Goal: Transaction & Acquisition: Register for event/course

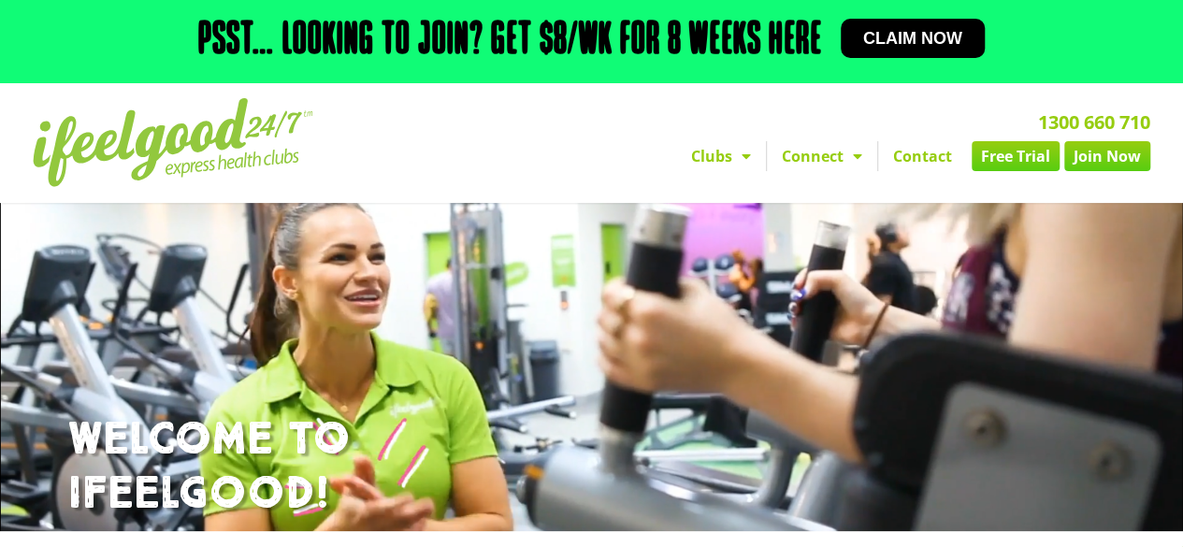
click at [898, 46] on span "Claim now" at bounding box center [912, 38] width 99 height 17
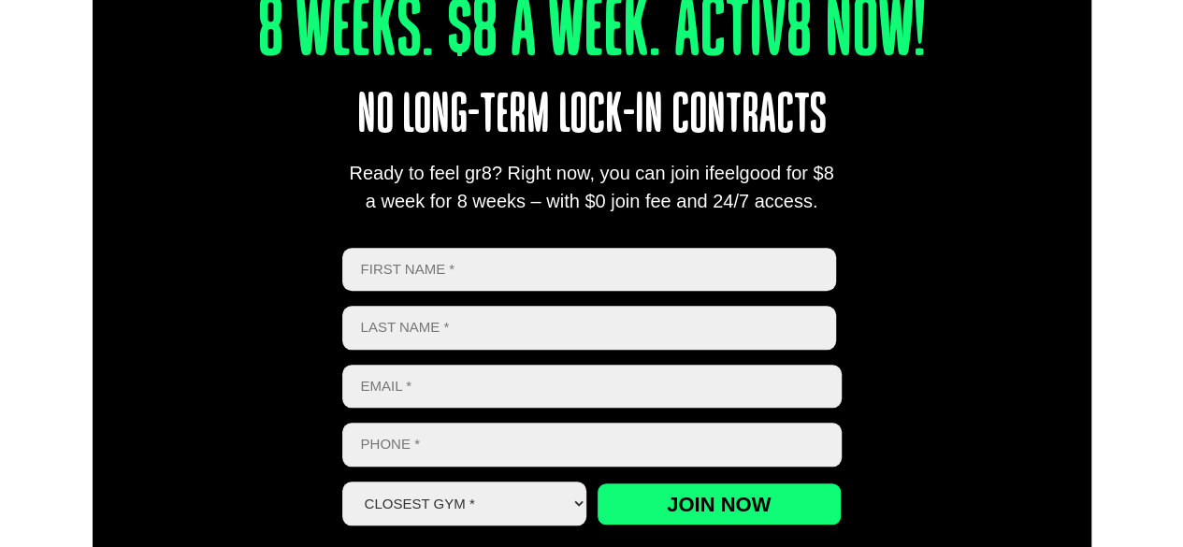
scroll to position [751, 0]
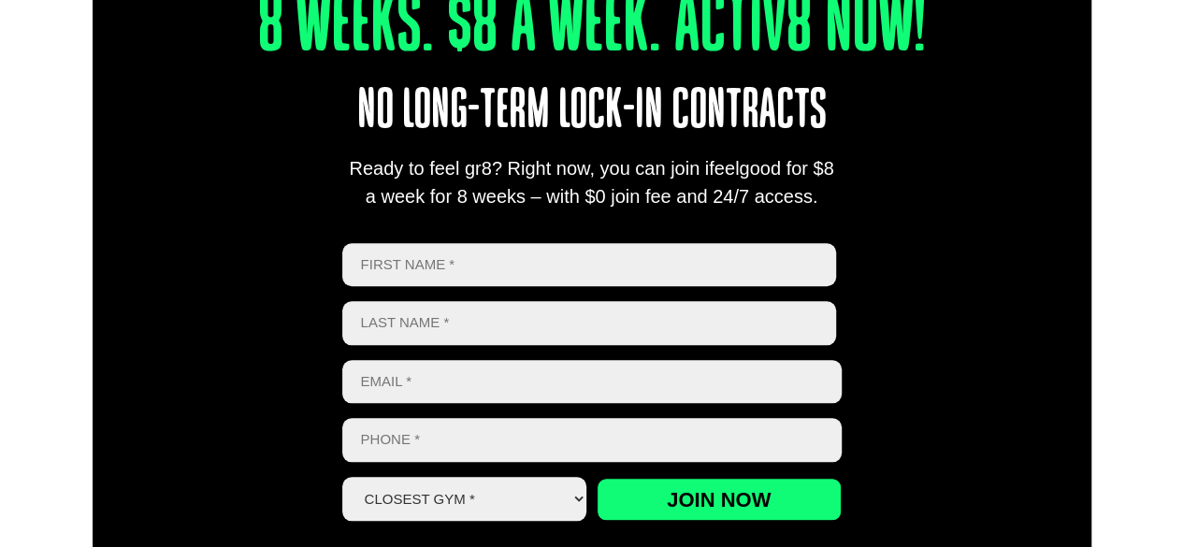
drag, startPoint x: 1187, startPoint y: 36, endPoint x: 1174, endPoint y: 133, distance: 97.2
click at [510, 276] on input "First" at bounding box center [589, 265] width 495 height 44
type input "Dinesh"
type input "Chand"
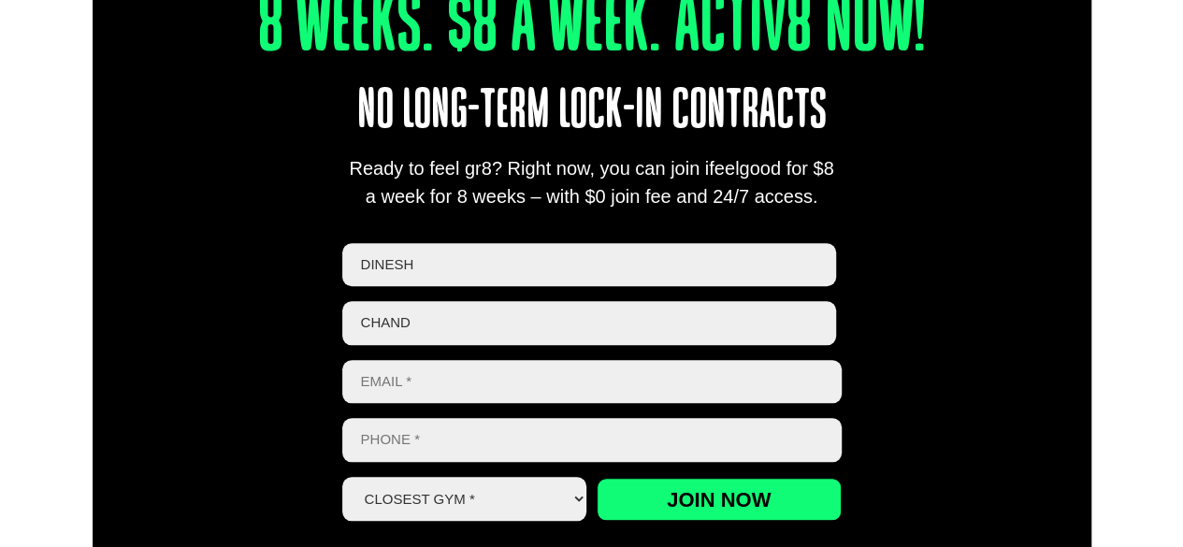
type input "[EMAIL_ADDRESS][DOMAIN_NAME]"
type input "0490758309"
click at [518, 497] on select "Closest Gym * [GEOGRAPHIC_DATA] [GEOGRAPHIC_DATA] [GEOGRAPHIC_DATA] [GEOGRAPHIC…" at bounding box center [464, 499] width 245 height 44
select select "[GEOGRAPHIC_DATA]"
click at [342, 477] on select "Closest Gym * [GEOGRAPHIC_DATA] [GEOGRAPHIC_DATA] [GEOGRAPHIC_DATA] [GEOGRAPHIC…" at bounding box center [464, 499] width 245 height 44
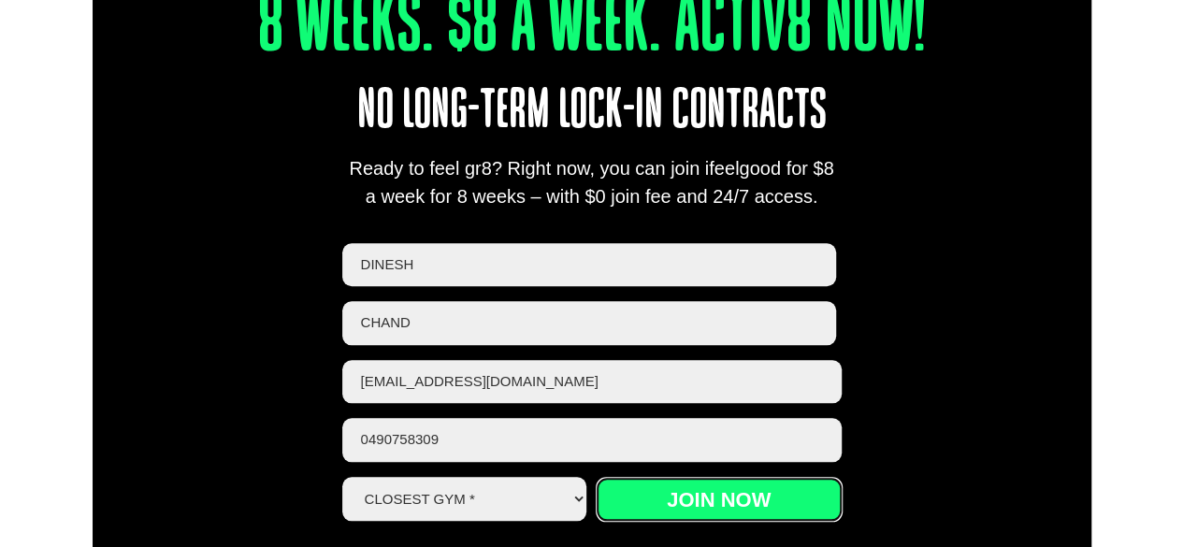
click at [718, 506] on input "Join now" at bounding box center [719, 499] width 245 height 43
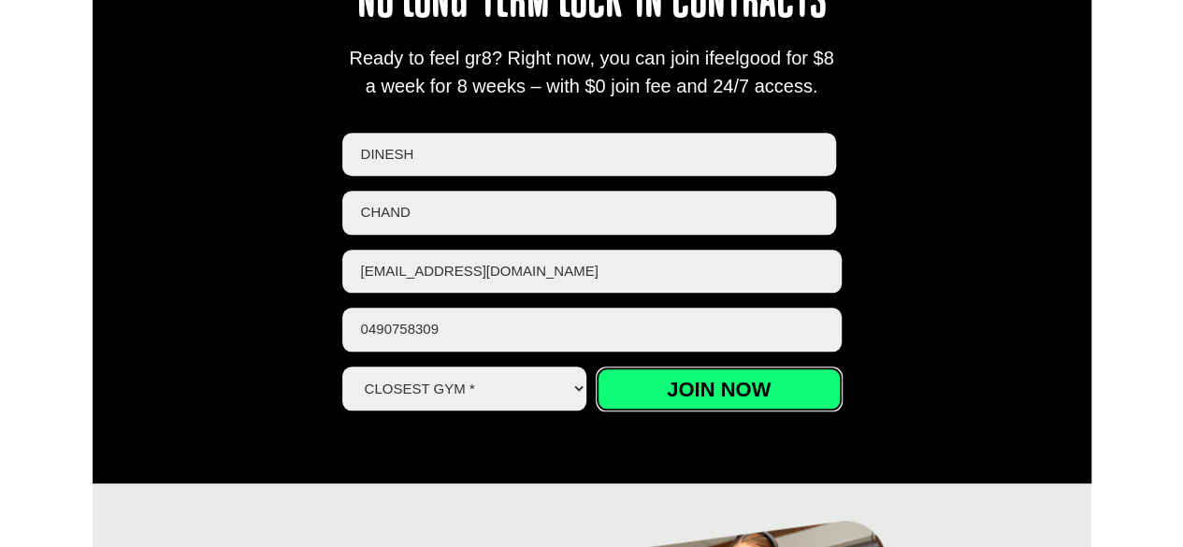
scroll to position [842, 0]
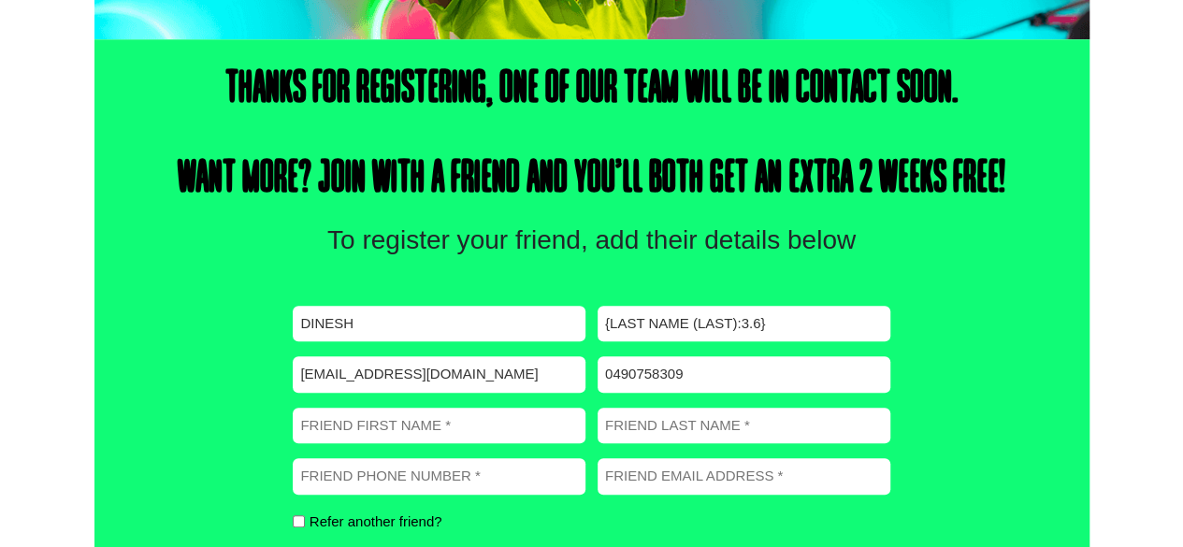
scroll to position [657, 0]
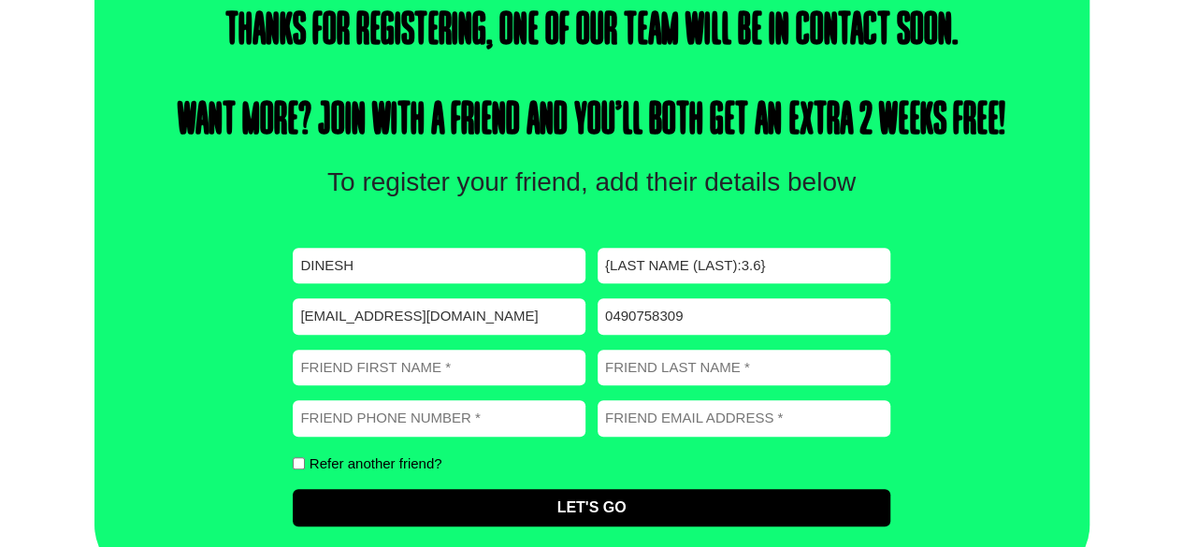
drag, startPoint x: 1188, startPoint y: 65, endPoint x: 1185, endPoint y: 339, distance: 273.2
drag, startPoint x: 367, startPoint y: 263, endPoint x: 141, endPoint y: 237, distance: 227.0
click at [141, 237] on div "Thanks for registering, one of our team will be in contact soon. Want more? Joi…" at bounding box center [591, 281] width 995 height 600
type input "Linda"
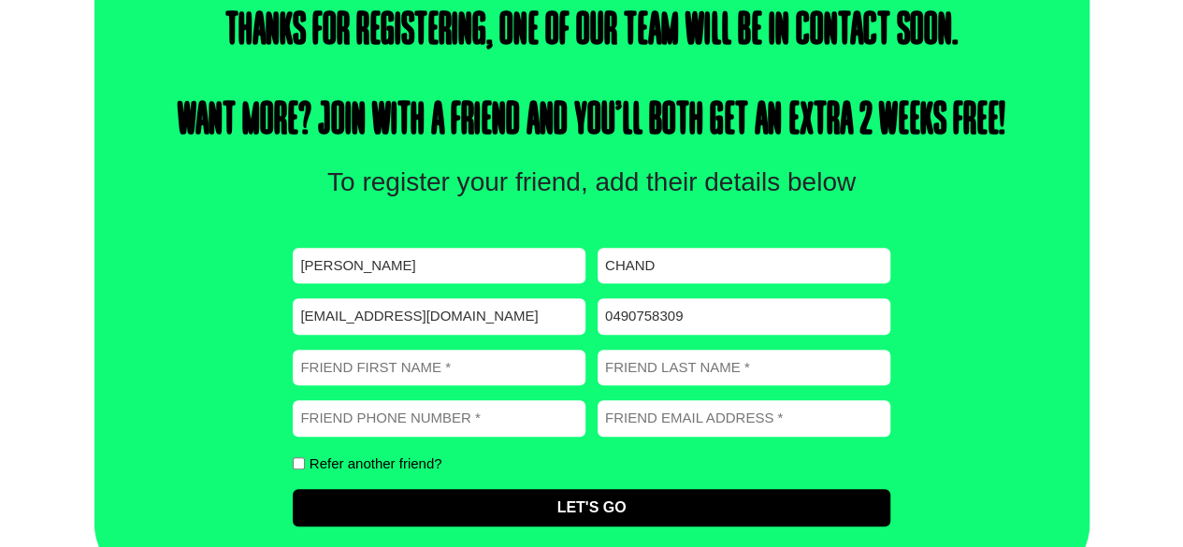
type input "Chand"
click at [343, 319] on input "dinesh@chand.com.au" at bounding box center [439, 316] width 293 height 36
drag, startPoint x: 346, startPoint y: 318, endPoint x: 28, endPoint y: 323, distance: 318.1
click at [52, 315] on div "Thanks for registering, one of our team will be in contact soon. Want more? Joi…" at bounding box center [591, 281] width 1183 height 600
type input "linda@chand.com.au"
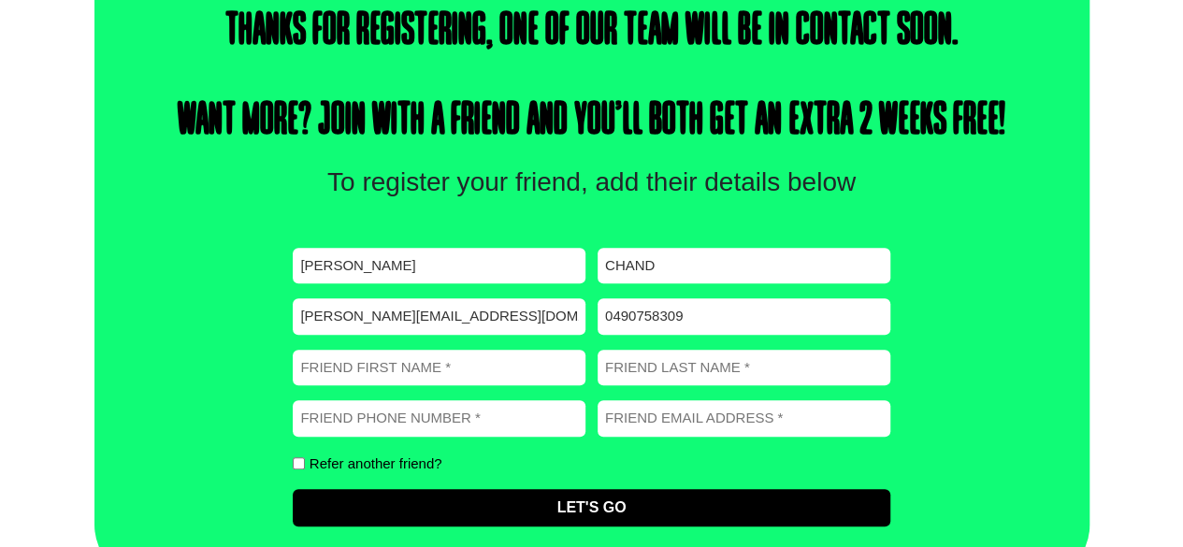
drag, startPoint x: 713, startPoint y: 310, endPoint x: 374, endPoint y: 285, distance: 339.5
click at [374, 285] on div "First name (Required) Linda Last name (Required) Chand Email (Required) linda@c…" at bounding box center [591, 387] width 597 height 279
type input "0404066923"
drag, startPoint x: 297, startPoint y: 263, endPoint x: 94, endPoint y: 244, distance: 203.9
click at [95, 244] on div "Thanks for registering, one of our team will be in contact soon. Want more? Joi…" at bounding box center [591, 281] width 995 height 600
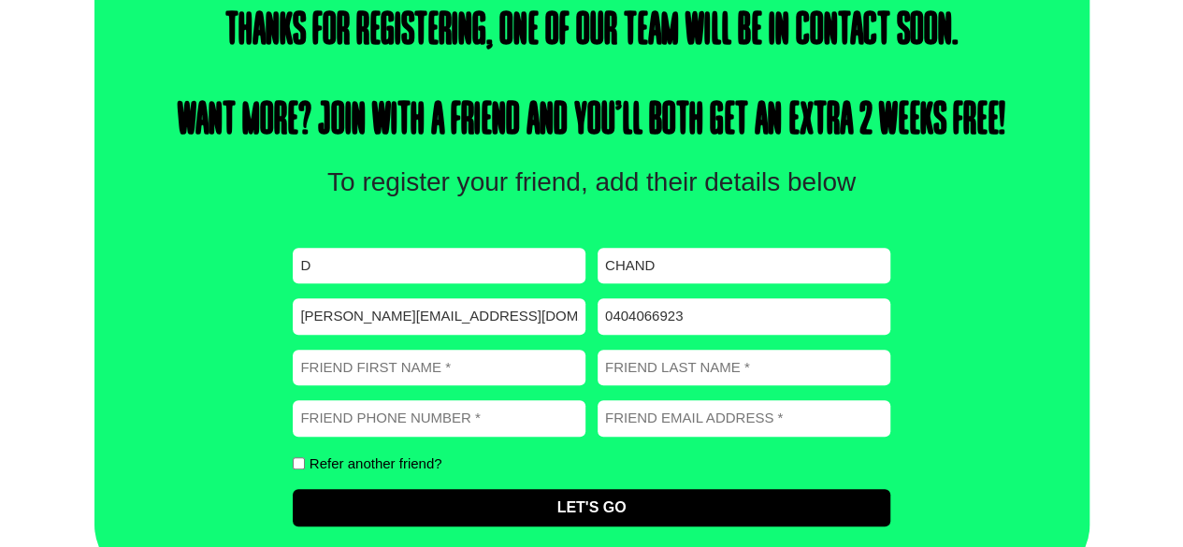
type input "Dinesh"
drag, startPoint x: 339, startPoint y: 312, endPoint x: 24, endPoint y: 275, distance: 316.5
click at [24, 275] on div "Thanks for registering, one of our team will be in contact soon. Want more? Joi…" at bounding box center [591, 281] width 1183 height 600
type input "Dinesh@chand.com.au"
type input "0490758309"
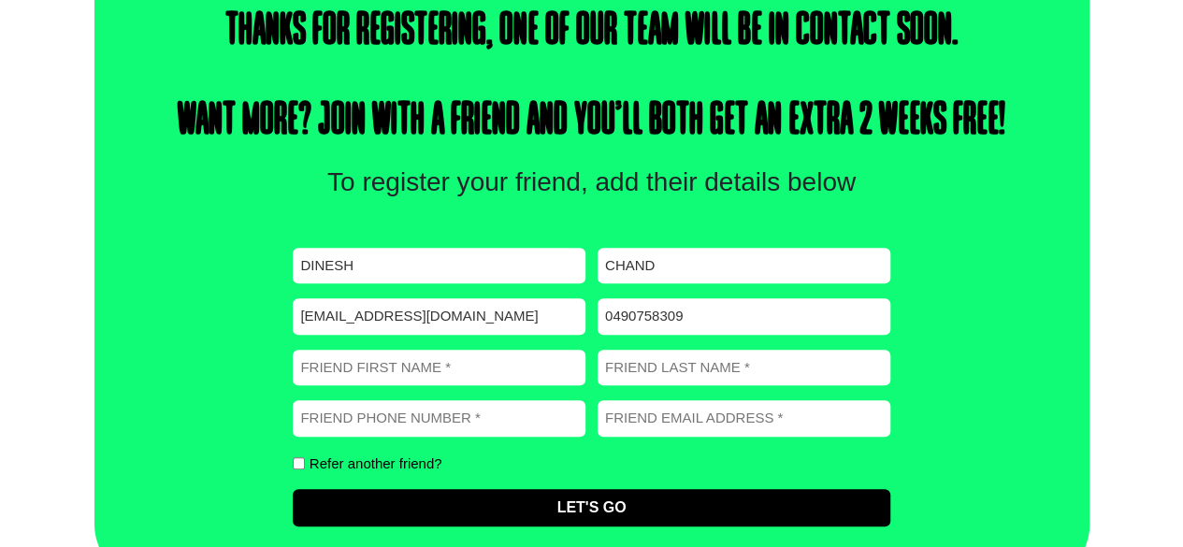
click at [407, 366] on input "Friend First Name (Required)" at bounding box center [439, 368] width 293 height 36
type input "Linda"
type input "CHAND"
type input "0404066923"
type input "linda@chand.com.au"
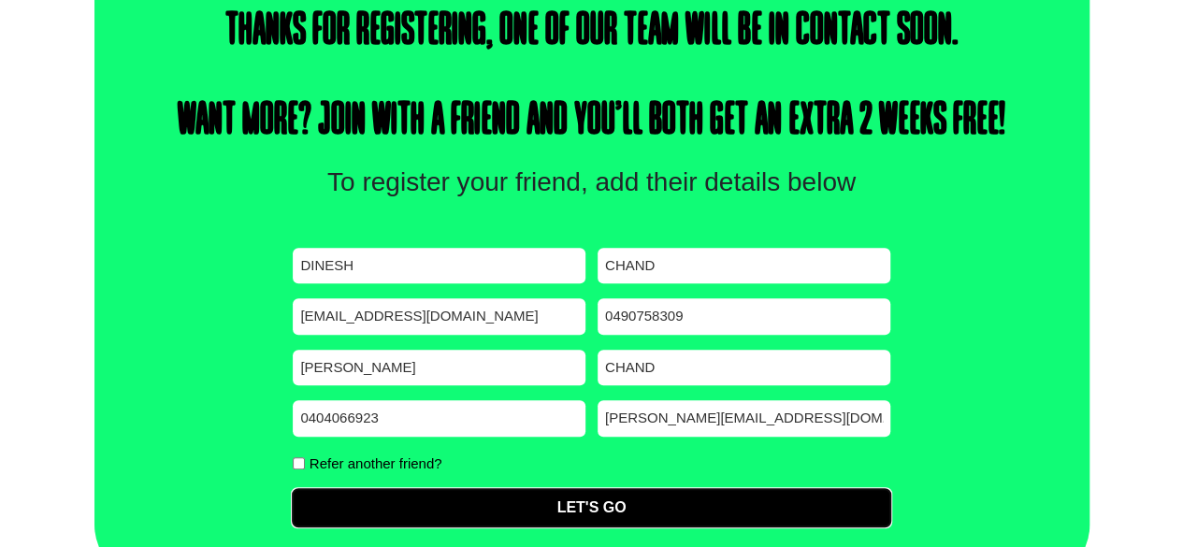
click at [626, 508] on input "Let's Go" at bounding box center [591, 507] width 597 height 37
click at [577, 509] on input "Let's Go" at bounding box center [591, 507] width 597 height 37
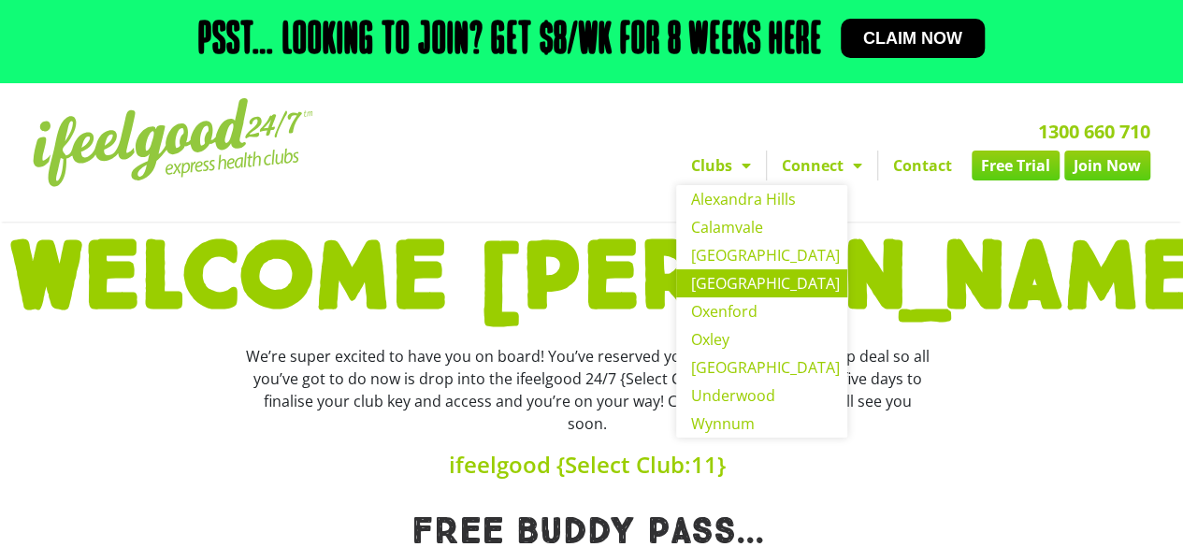
click at [728, 291] on link "[GEOGRAPHIC_DATA]" at bounding box center [761, 283] width 171 height 28
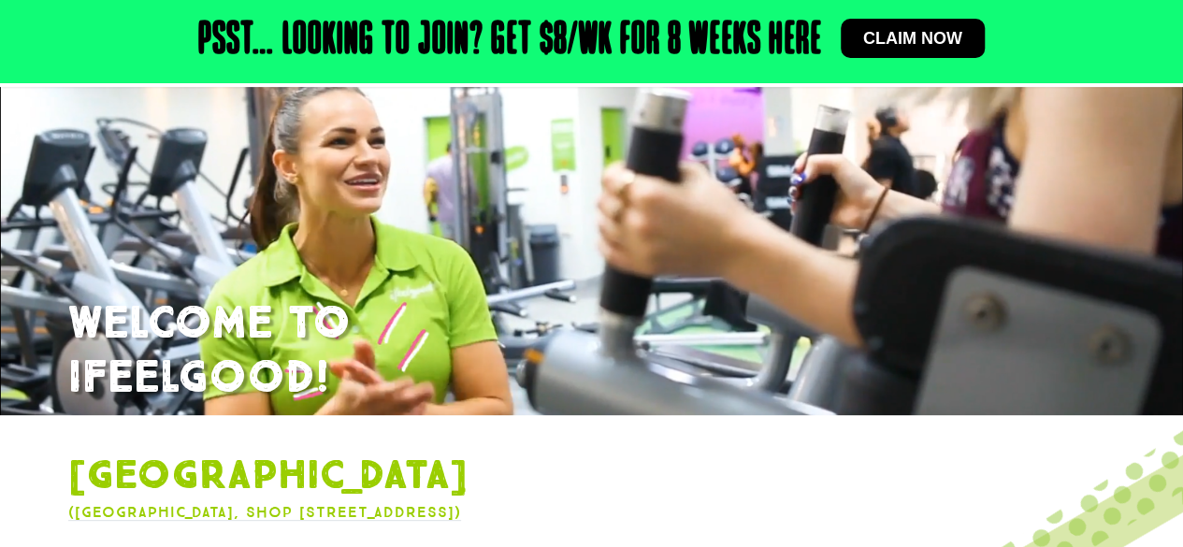
scroll to position [123, 0]
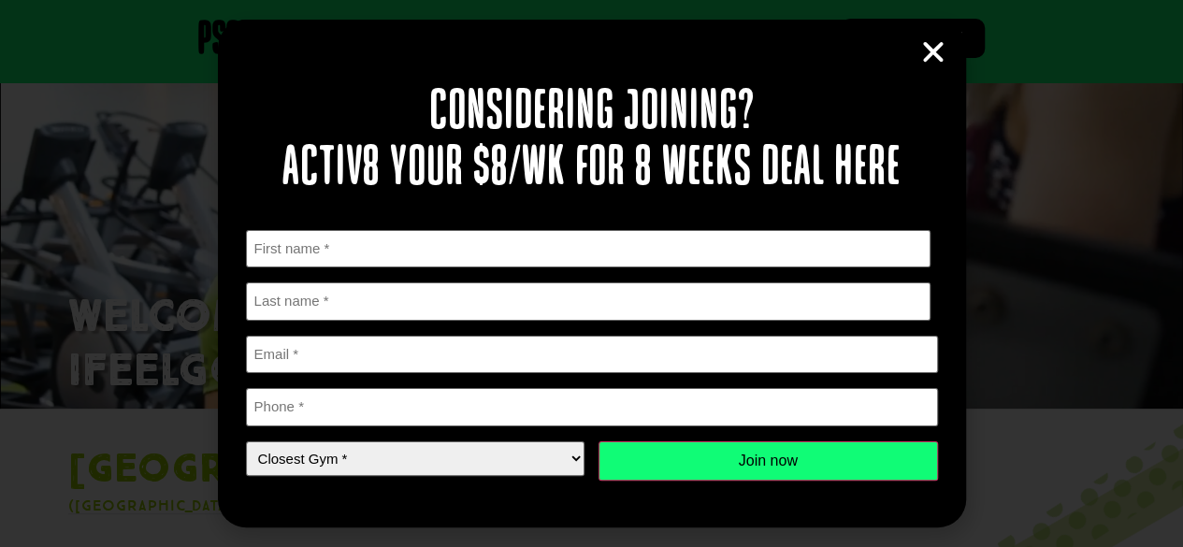
click at [938, 45] on icon "Close" at bounding box center [934, 52] width 28 height 28
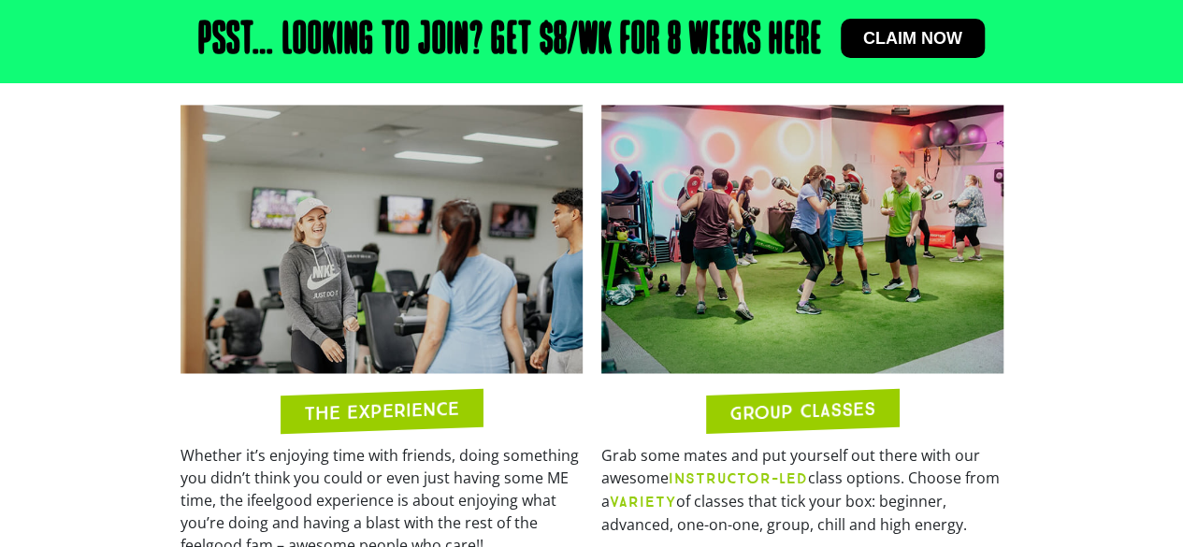
scroll to position [1495, 0]
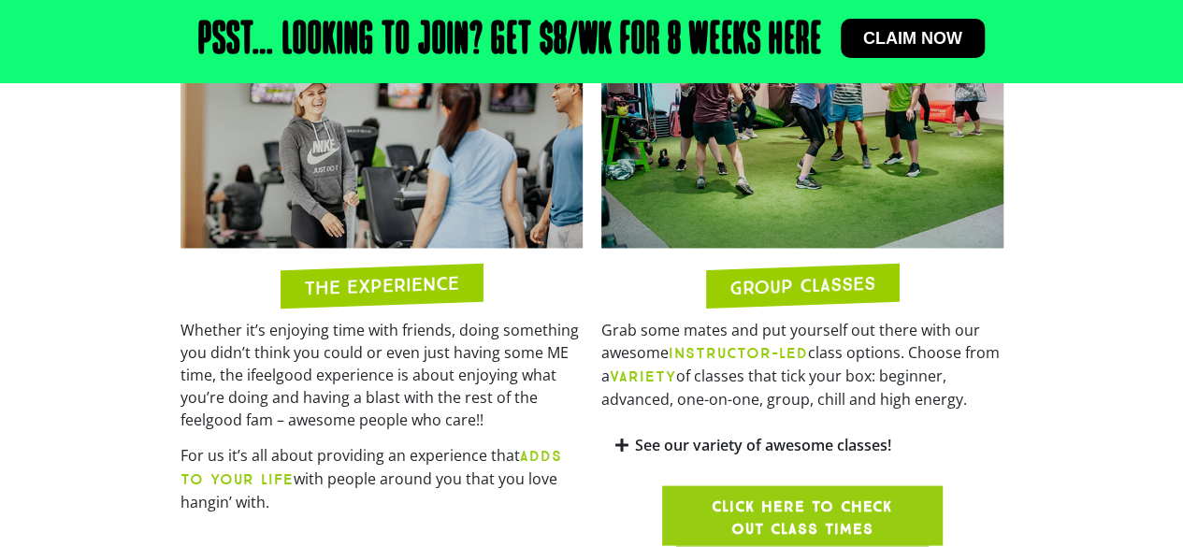
click at [760, 495] on span "Click here to check out class times" at bounding box center [802, 517] width 191 height 45
